Goal: Task Accomplishment & Management: Manage account settings

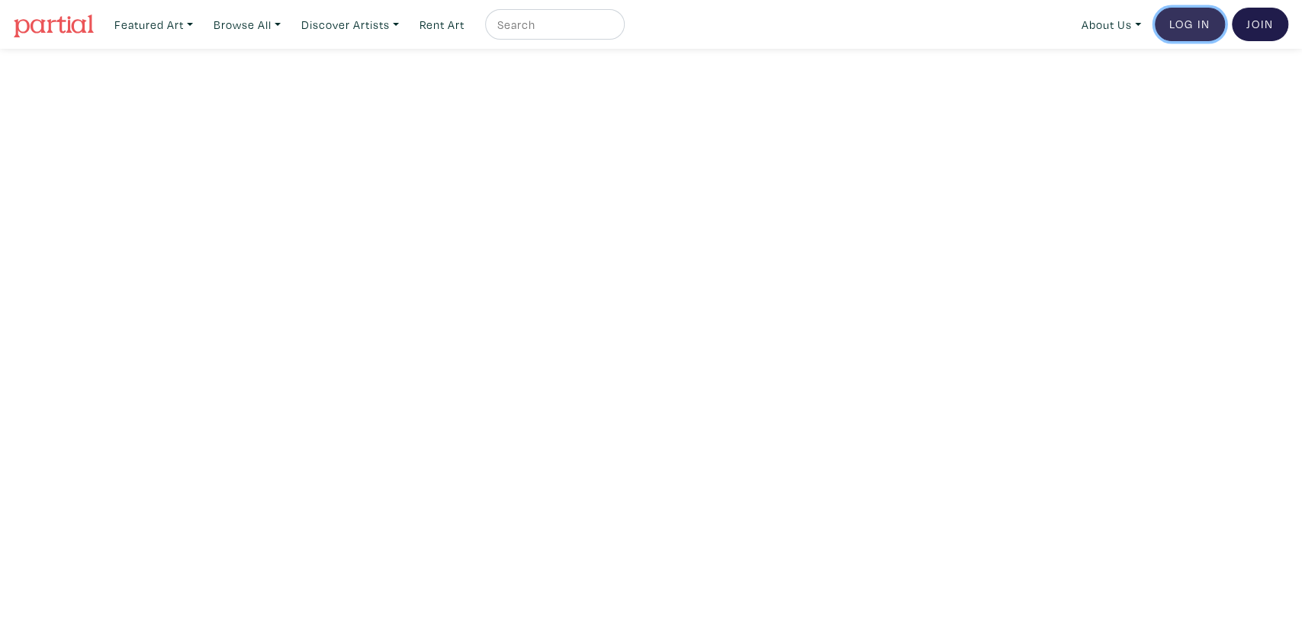
click at [1198, 18] on link "Log In" at bounding box center [1189, 25] width 70 height 34
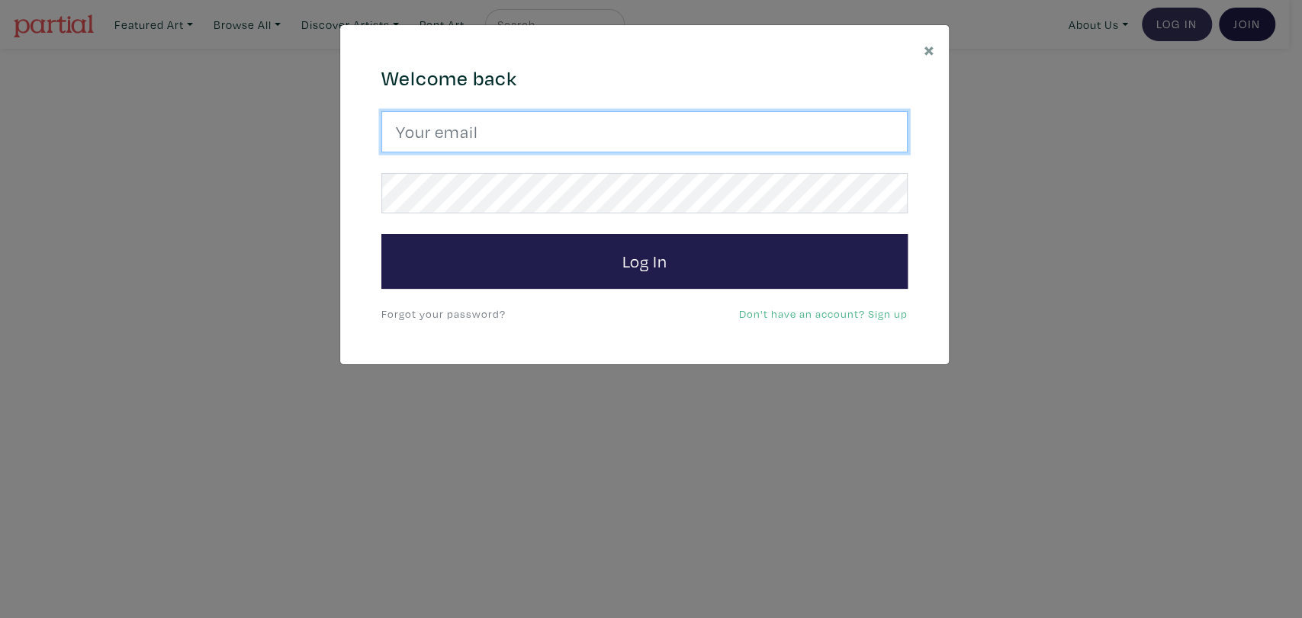
type input "wonderandstory@gmail.com"
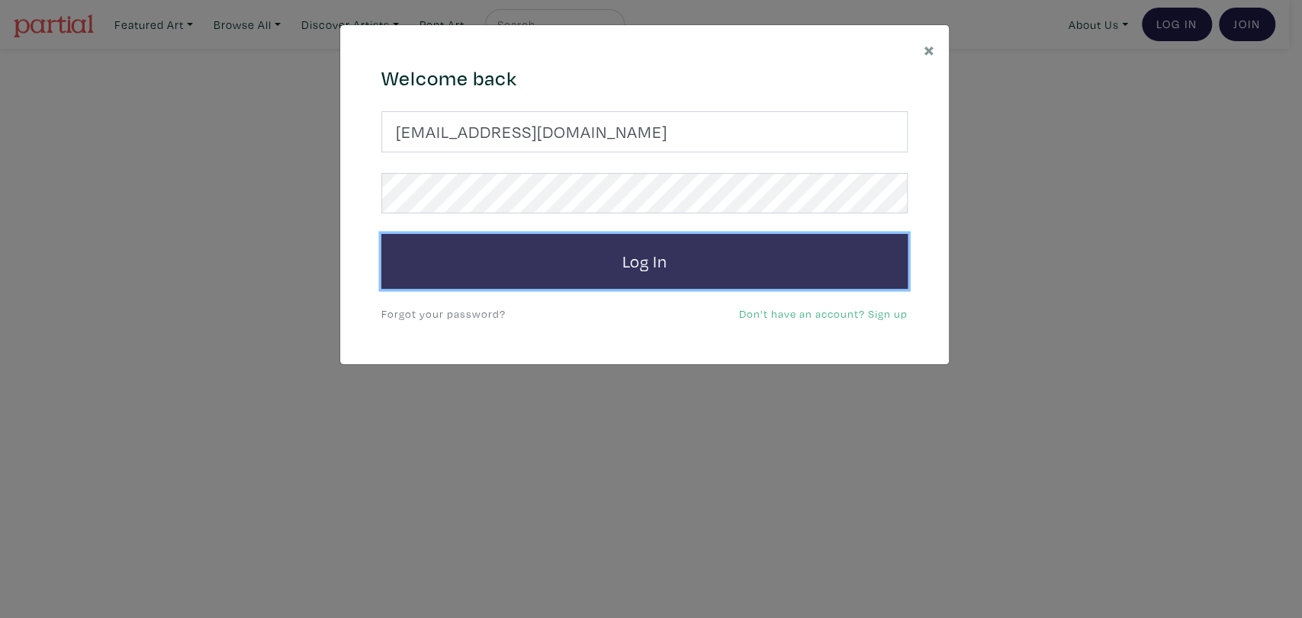
click at [641, 256] on button "Log In" at bounding box center [644, 261] width 526 height 55
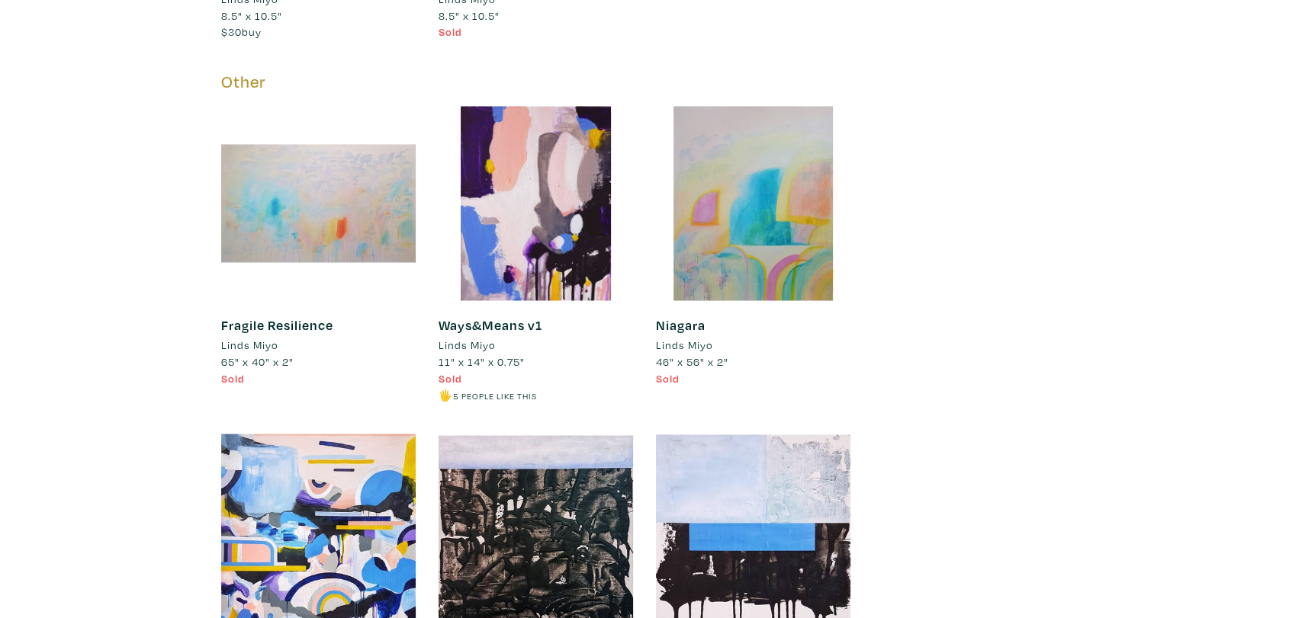
scroll to position [8360, 0]
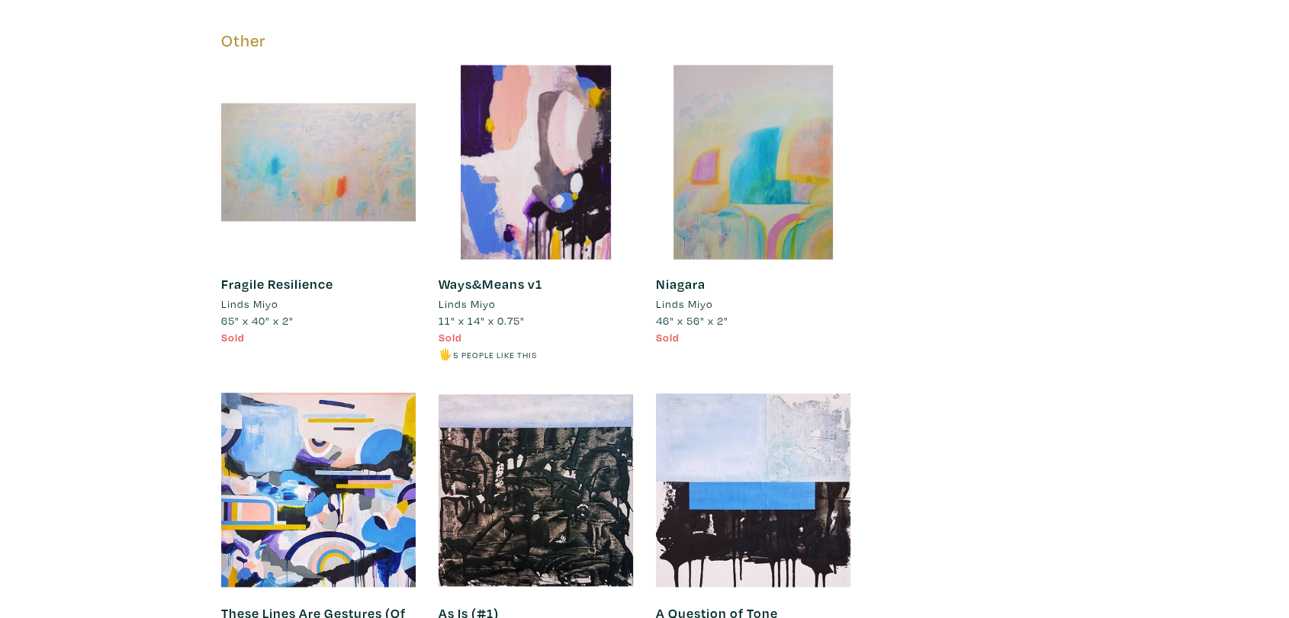
drag, startPoint x: 1298, startPoint y: 32, endPoint x: 1300, endPoint y: 444, distance: 411.8
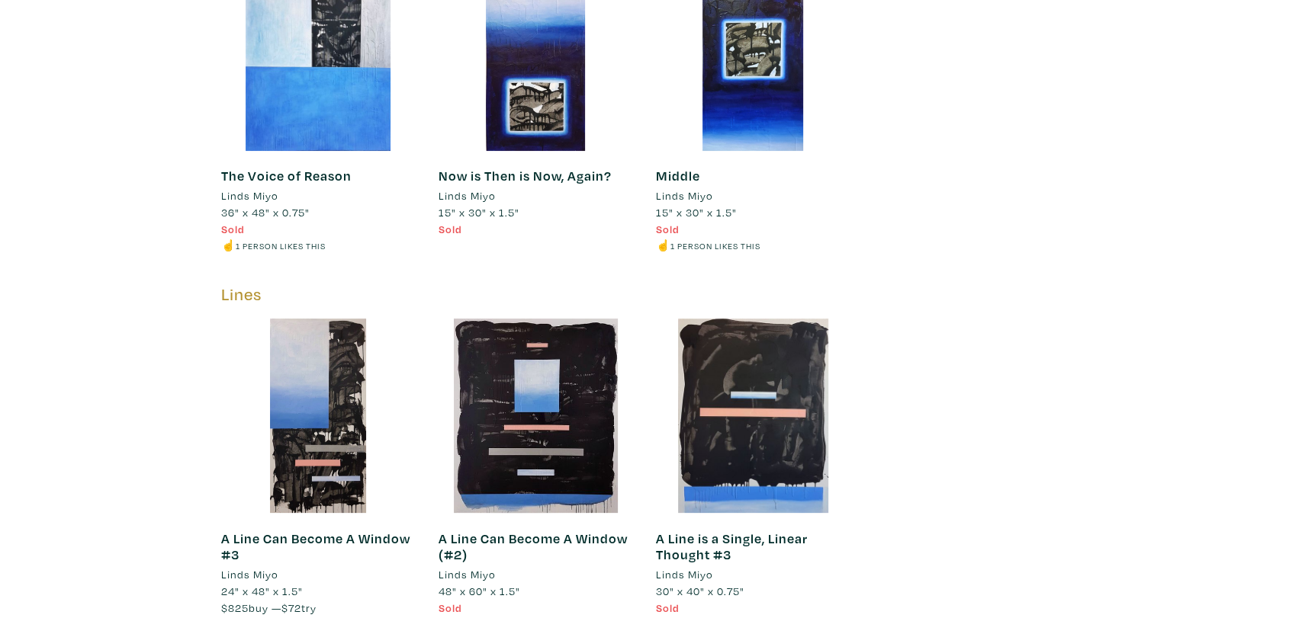
scroll to position [6139, 0]
